Goal: Find contact information: Find contact information

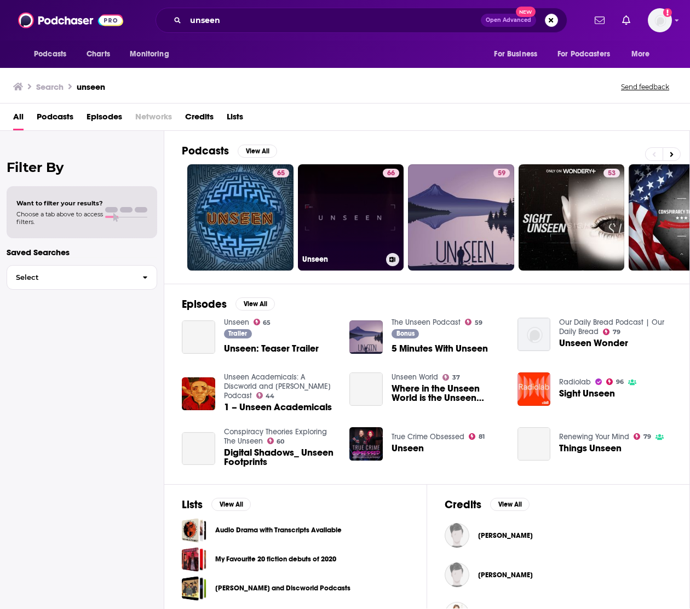
click at [348, 188] on link "66 Unseen" at bounding box center [351, 217] width 106 height 106
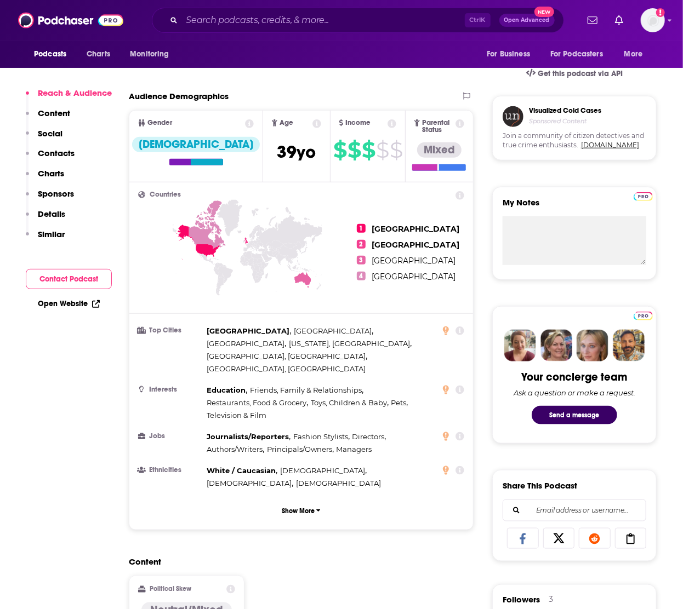
scroll to position [747, 0]
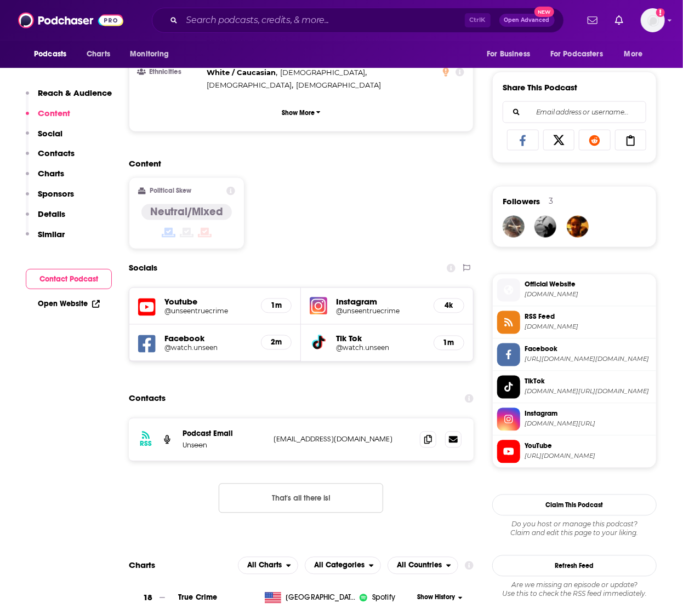
click at [343, 435] on p "unseen@goalcast.com" at bounding box center [341, 439] width 137 height 9
drag, startPoint x: 383, startPoint y: 399, endPoint x: 272, endPoint y: 400, distance: 111.2
click at [272, 418] on div "RSS Podcast Email Unseen unseen@goalcast.com unseen@goalcast.com" at bounding box center [301, 439] width 345 height 43
copy p "unseen@goalcast.com"
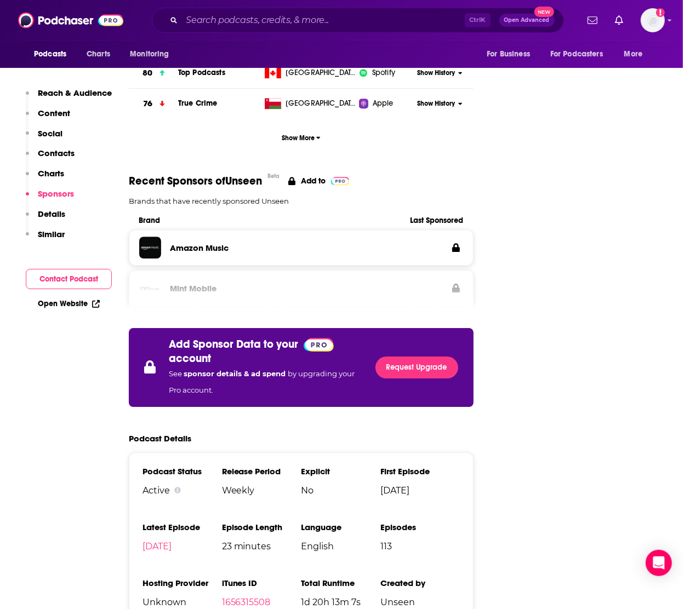
scroll to position [1494, 0]
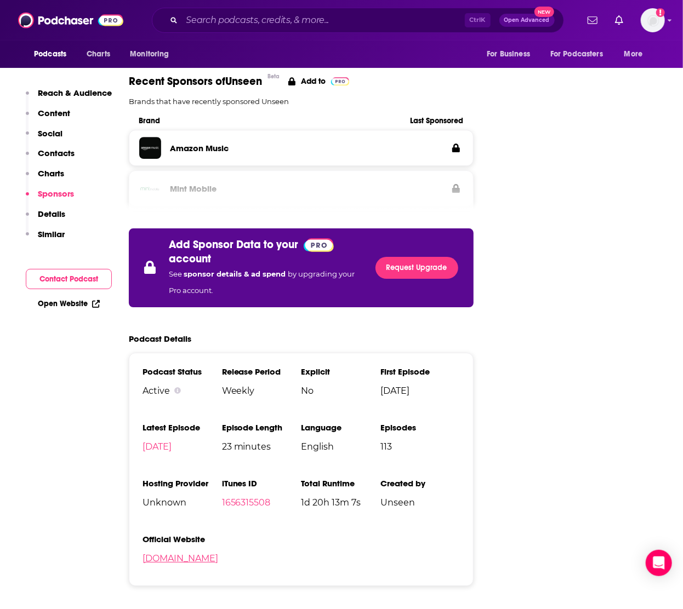
click at [170, 553] on link "unseen.plus" at bounding box center [180, 558] width 76 height 10
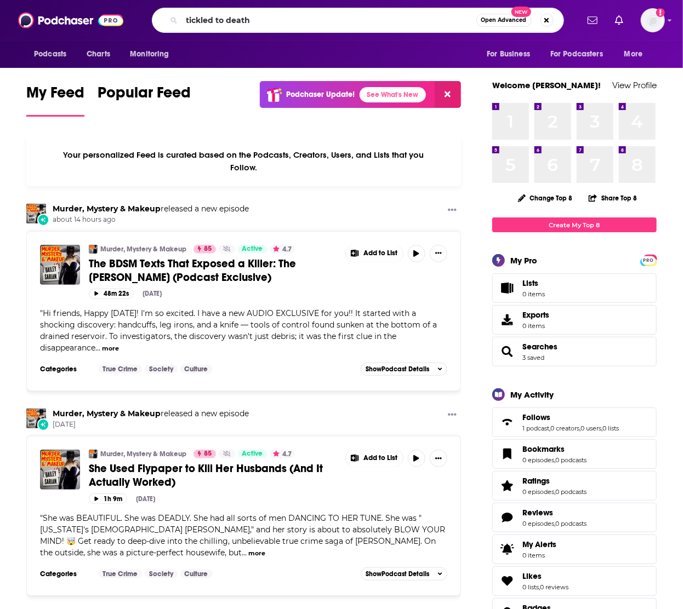
type input "tickled to death"
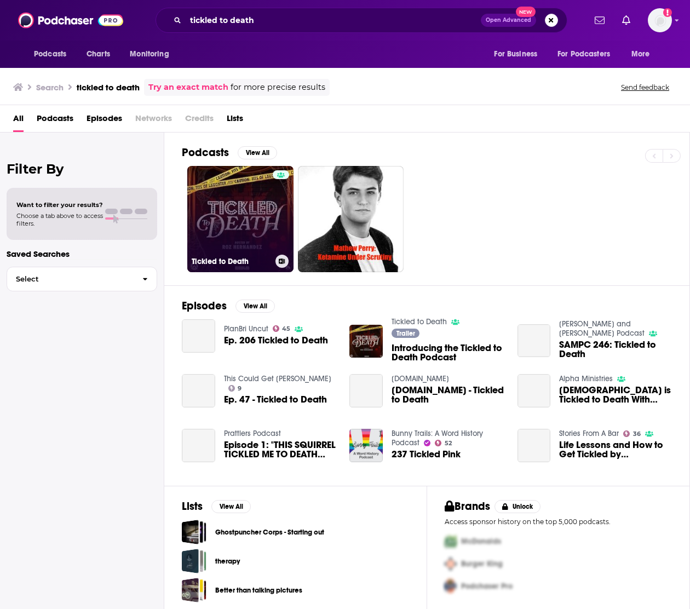
click at [245, 207] on link "Tickled to Death" at bounding box center [240, 219] width 106 height 106
